Goal: Task Accomplishment & Management: Use online tool/utility

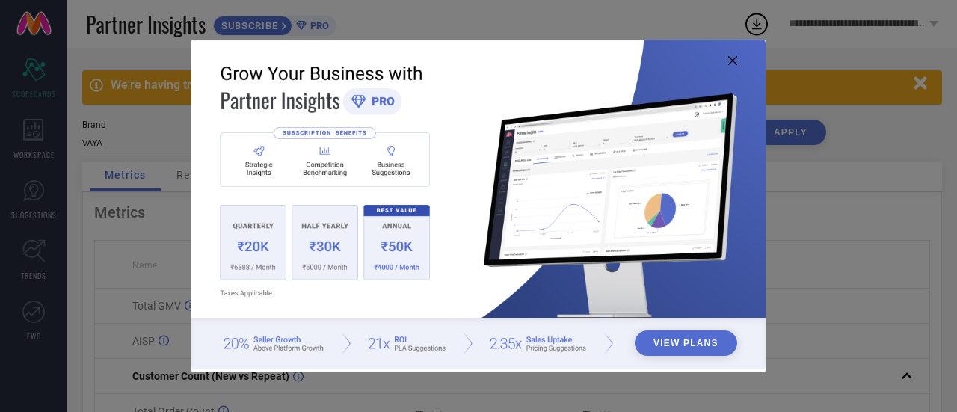
click at [729, 61] on icon at bounding box center [732, 60] width 9 height 9
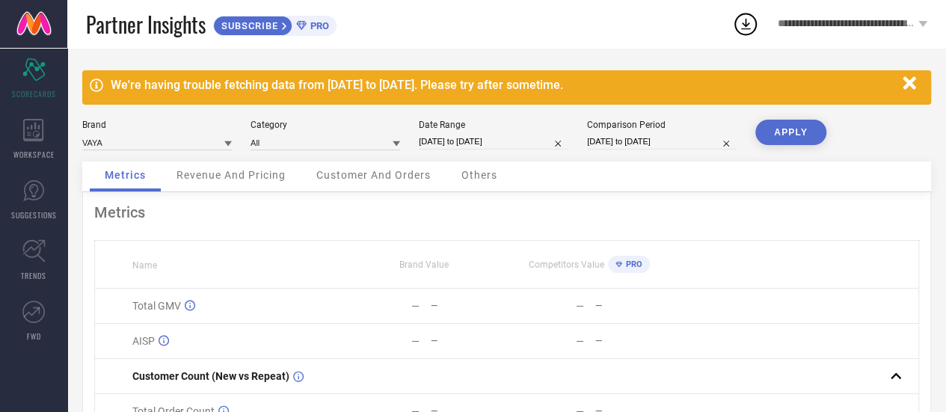
select select "3"
select select "2025"
select select "4"
select select "2025"
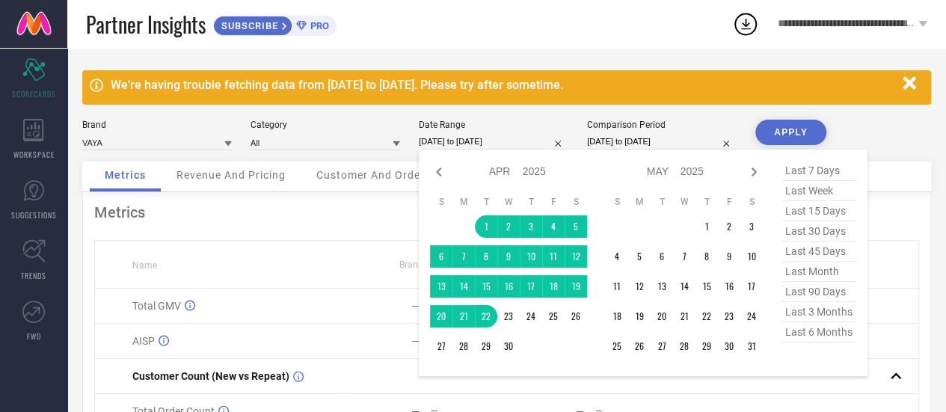
click at [452, 143] on input "[DATE] to [DATE]" at bounding box center [494, 142] width 150 height 16
click at [749, 175] on icon at bounding box center [754, 172] width 18 height 18
select select "4"
select select "2025"
select select "5"
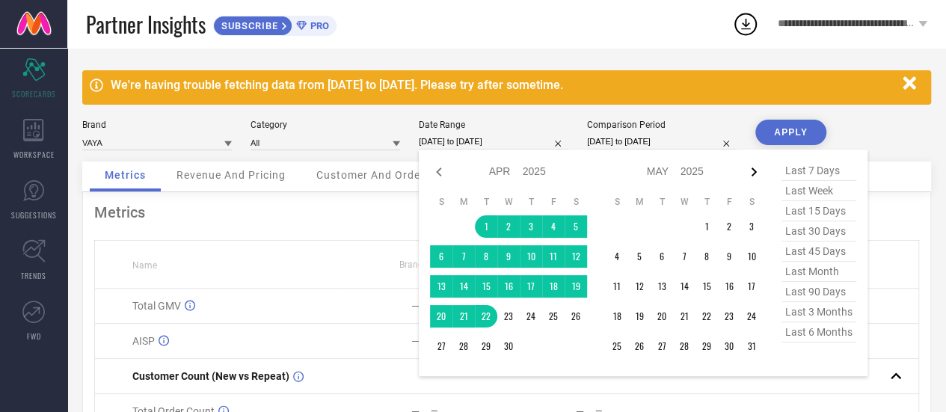
select select "2025"
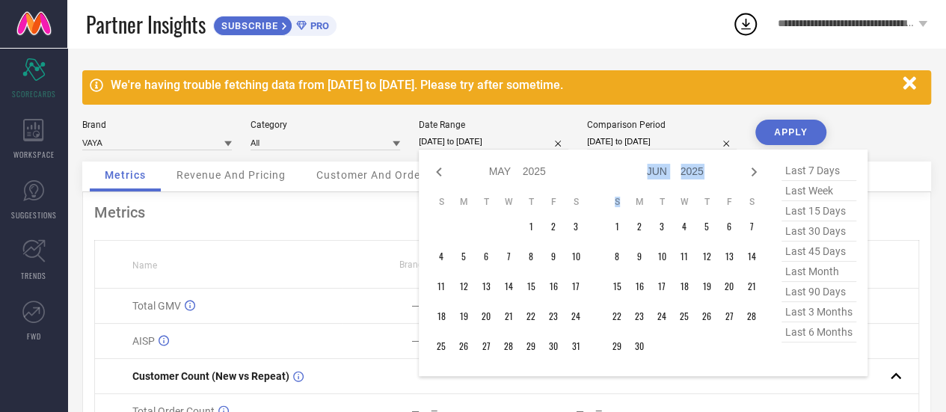
click at [749, 175] on icon at bounding box center [754, 172] width 18 height 18
select select "5"
select select "2025"
select select "6"
select select "2025"
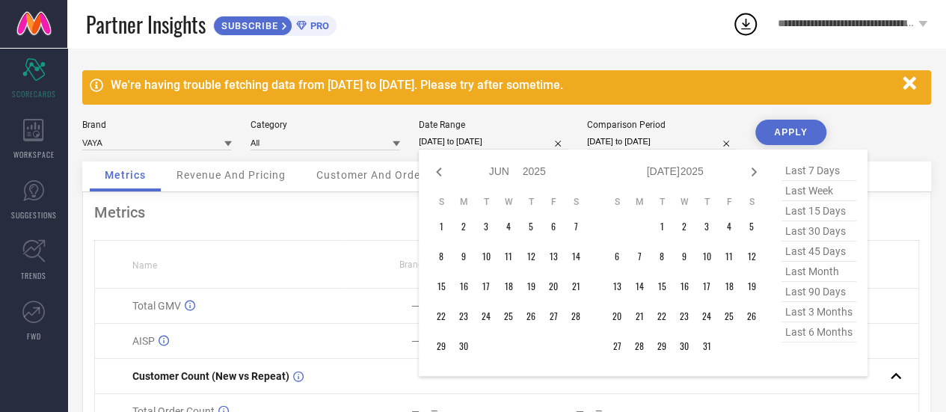
click at [749, 175] on icon at bounding box center [754, 172] width 18 height 18
select select "7"
select select "2025"
select select "8"
select select "2025"
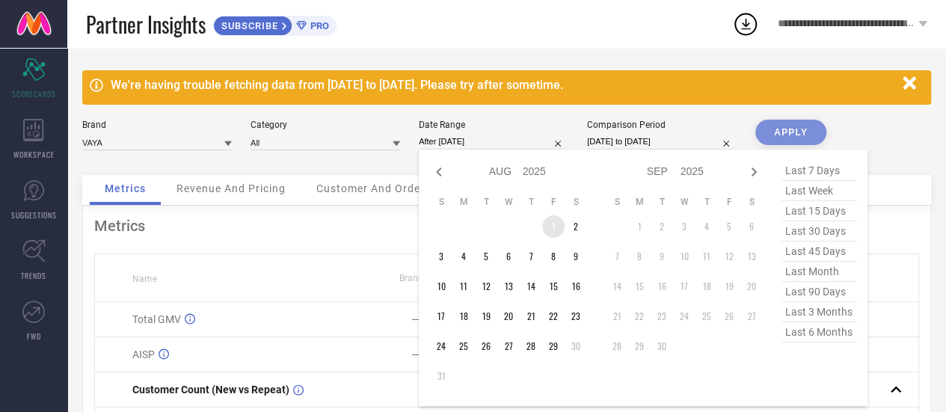
click at [558, 227] on td "1" at bounding box center [553, 226] width 22 height 22
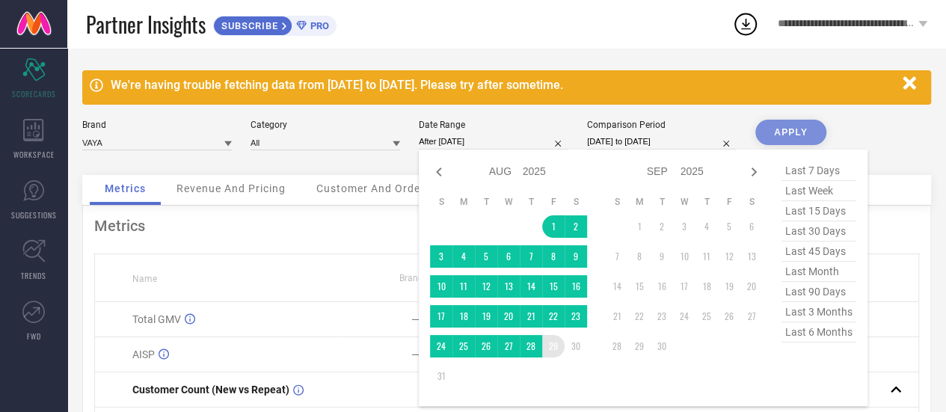
type input "[DATE] to [DATE]"
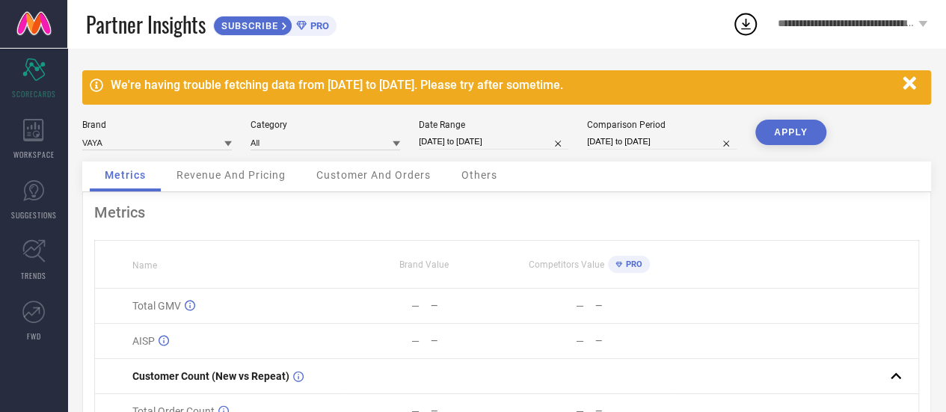
click at [655, 132] on div "Comparison Period [DATE] to [DATE]" at bounding box center [662, 135] width 150 height 31
click at [508, 145] on input "[DATE] to [DATE]" at bounding box center [494, 142] width 150 height 16
select select "7"
select select "2025"
select select "8"
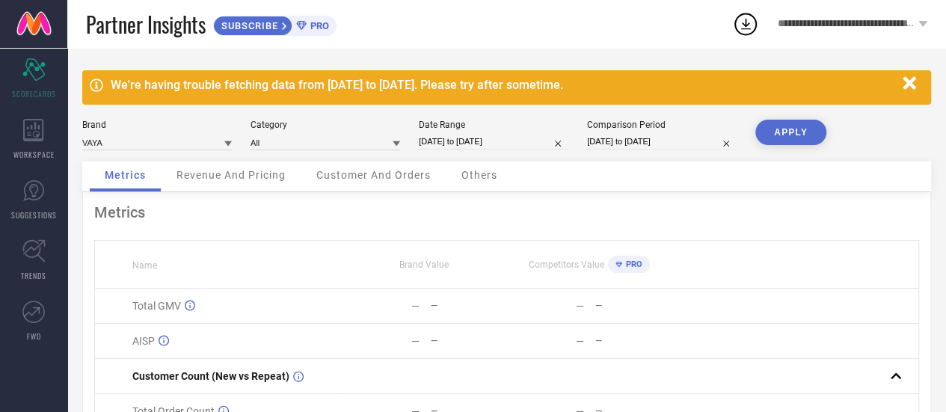
select select "2025"
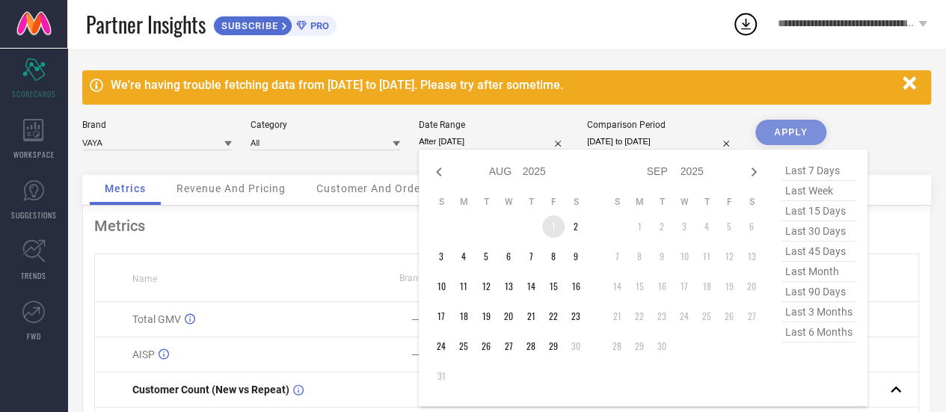
click at [556, 227] on td "1" at bounding box center [553, 226] width 22 height 22
click at [443, 377] on td "31" at bounding box center [441, 376] width 22 height 22
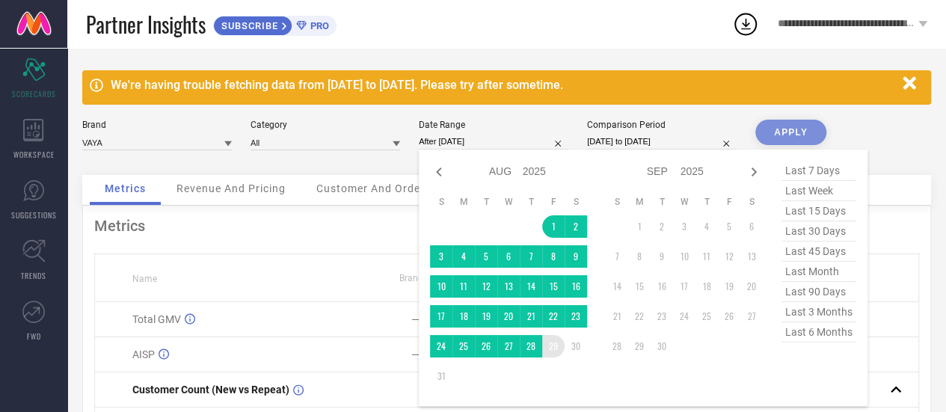
type input "[DATE] to [DATE]"
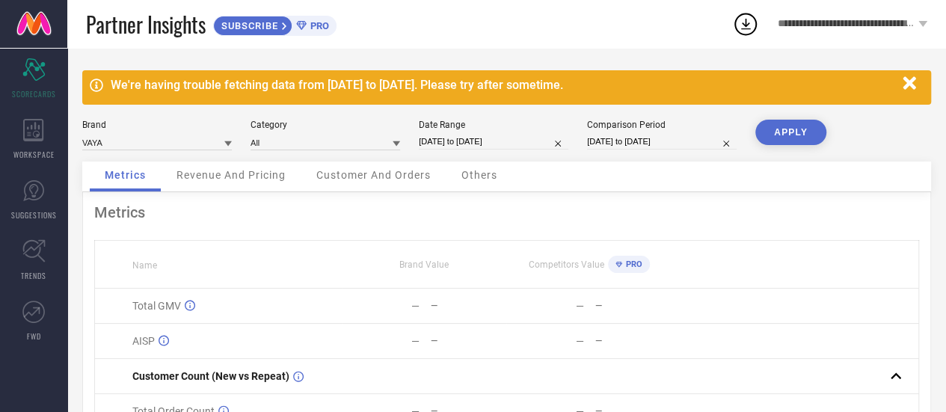
click at [788, 130] on button "APPLY" at bounding box center [790, 132] width 71 height 25
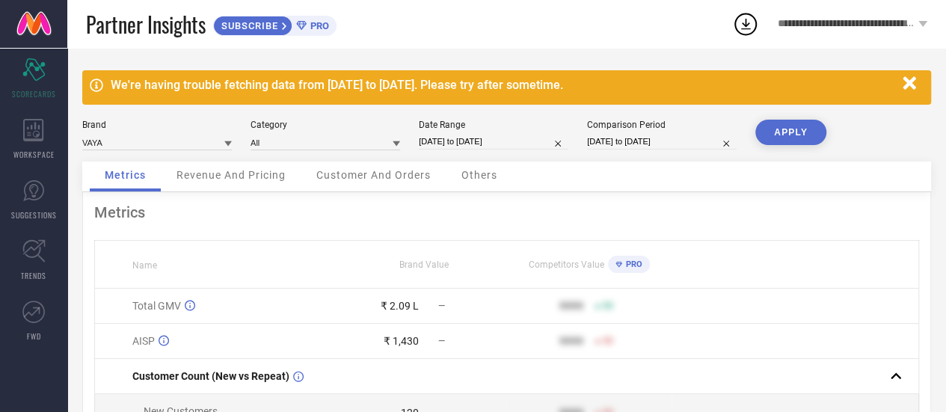
click at [328, 25] on span "PRO" at bounding box center [318, 25] width 22 height 11
click at [32, 141] on icon at bounding box center [33, 130] width 20 height 22
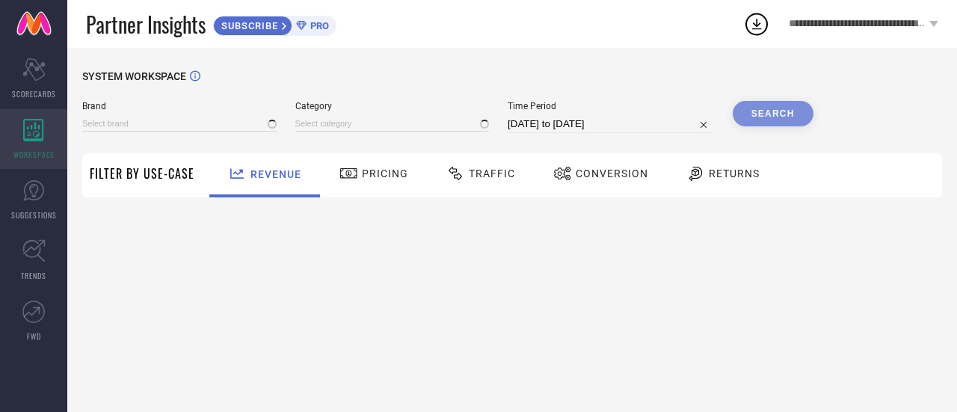
type input "VAYA"
type input "All"
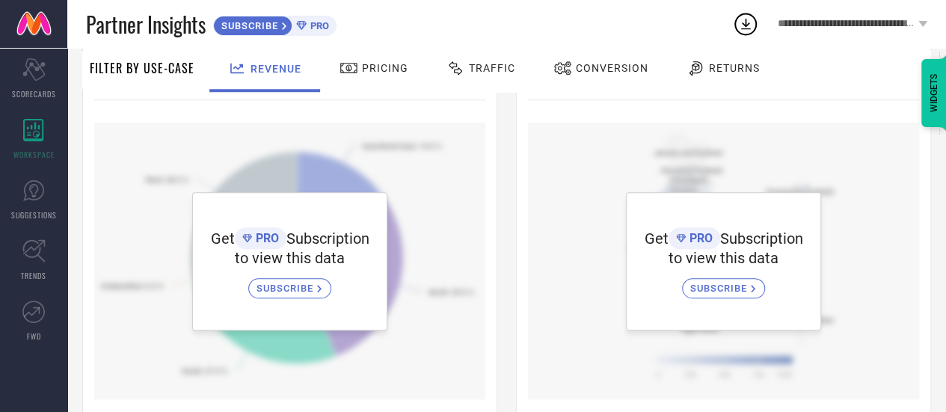
scroll to position [597, 0]
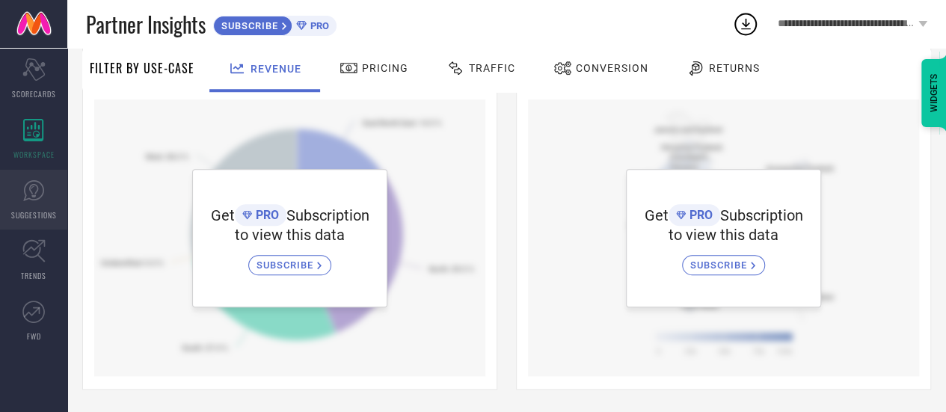
click at [36, 191] on icon at bounding box center [33, 190] width 22 height 22
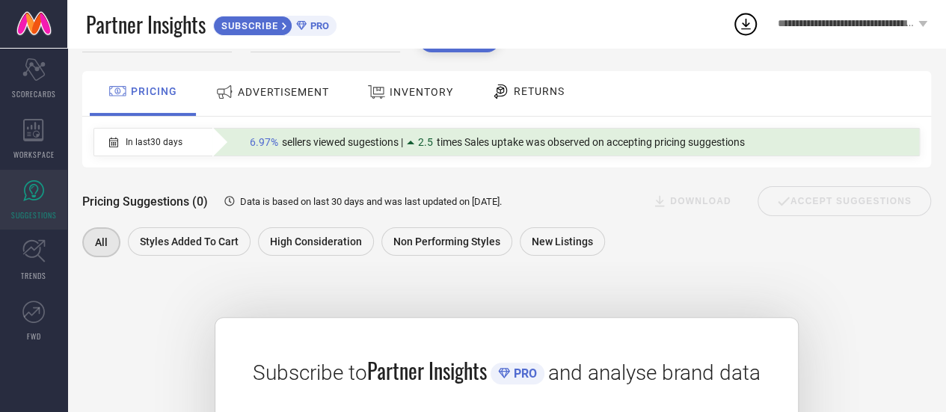
scroll to position [78, 0]
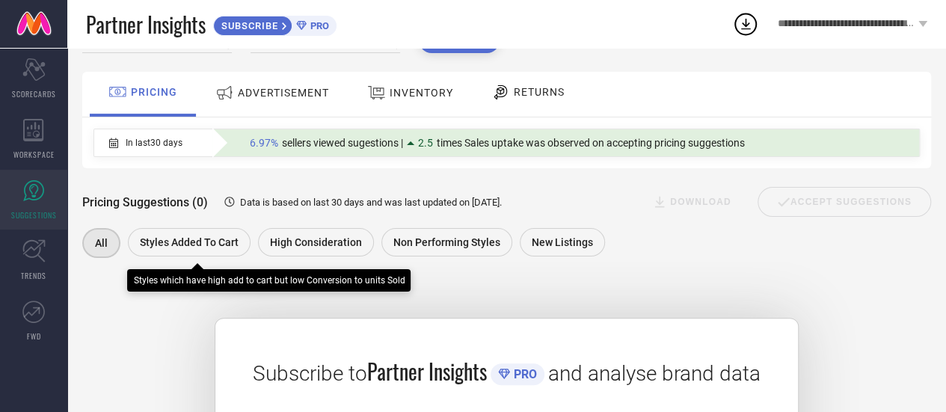
click at [208, 248] on span "Styles Added To Cart" at bounding box center [189, 242] width 99 height 12
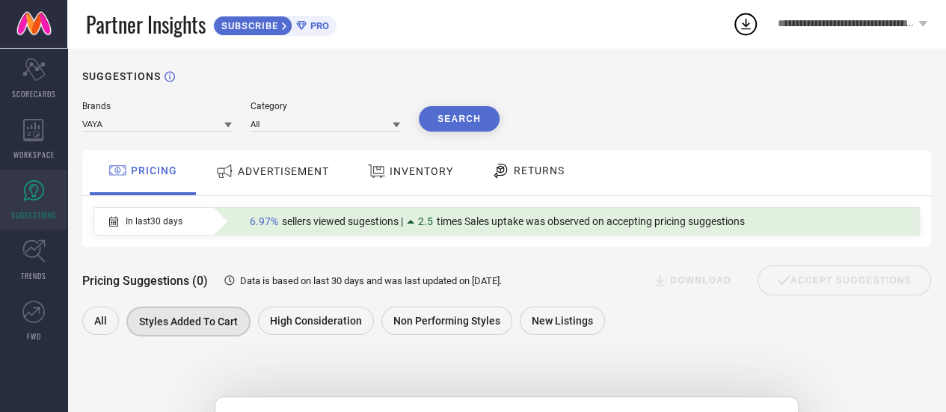
scroll to position [0, 0]
click at [520, 340] on div "New Listings" at bounding box center [566, 324] width 93 height 34
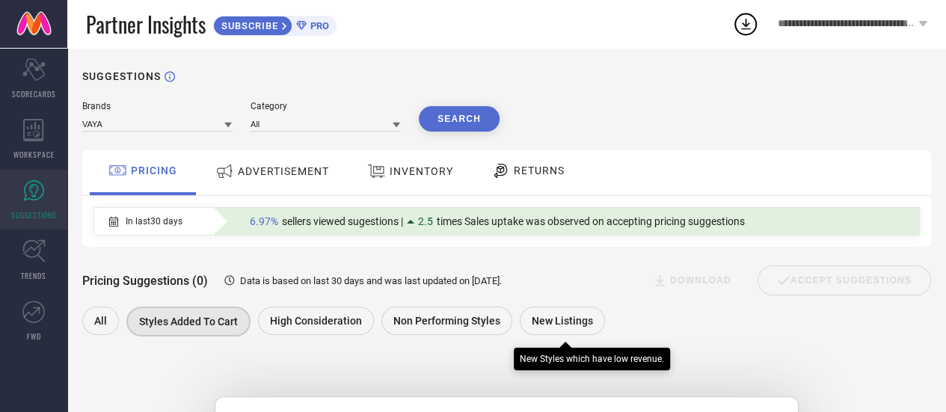
click at [567, 322] on span "New Listings" at bounding box center [562, 321] width 61 height 12
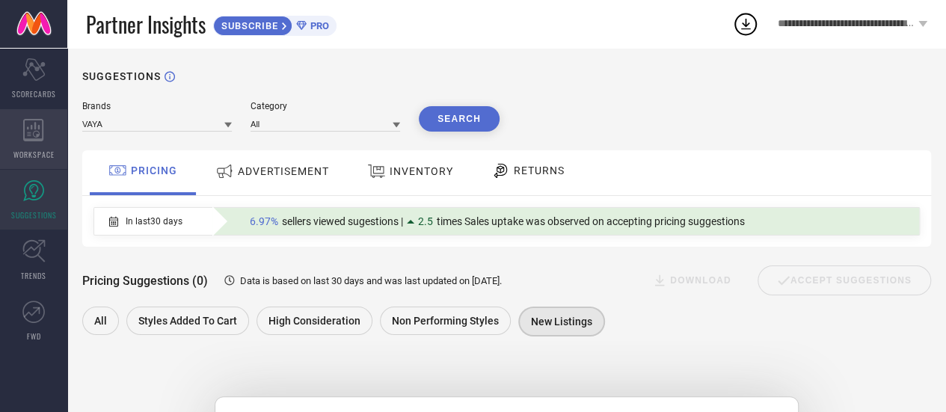
click at [60, 138] on div "WORKSPACE" at bounding box center [33, 139] width 67 height 60
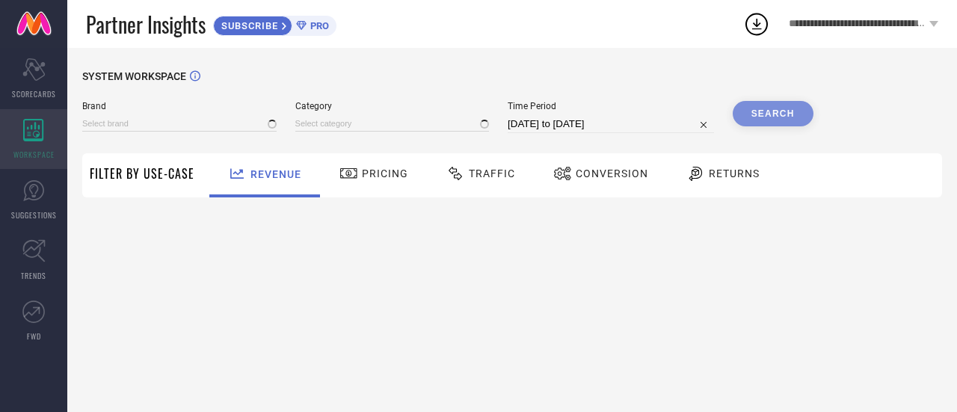
type input "VAYA"
type input "All"
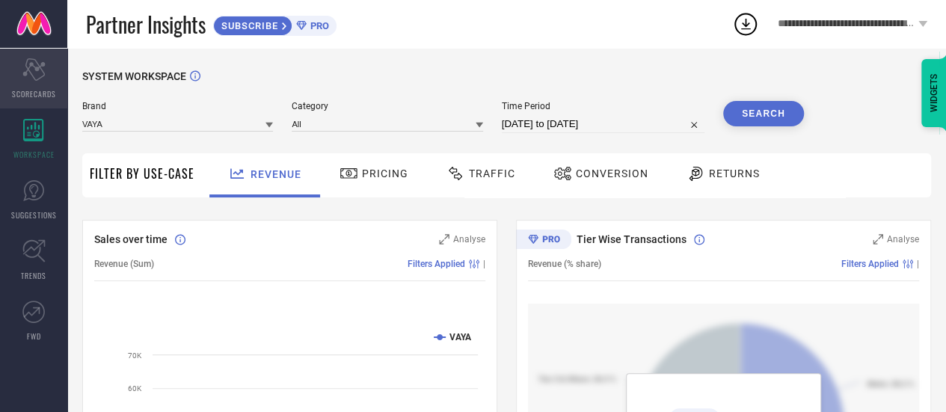
click at [46, 87] on div "Scorecard SCORECARDS" at bounding box center [33, 79] width 67 height 60
